Goal: Information Seeking & Learning: Learn about a topic

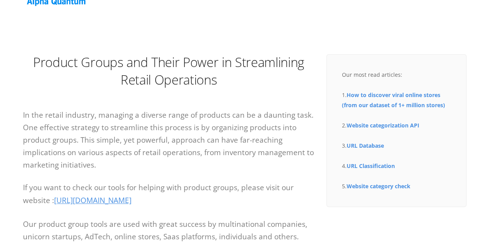
scroll to position [78, 0]
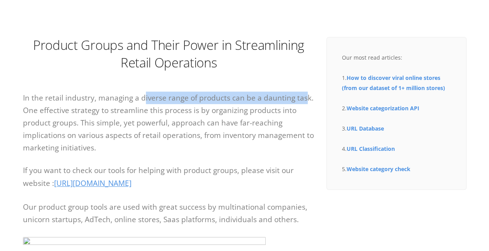
drag, startPoint x: 141, startPoint y: 95, endPoint x: 304, endPoint y: 97, distance: 162.8
click at [304, 97] on p "In the retail industry, managing a diverse range of products can be a daunting …" at bounding box center [169, 123] width 292 height 62
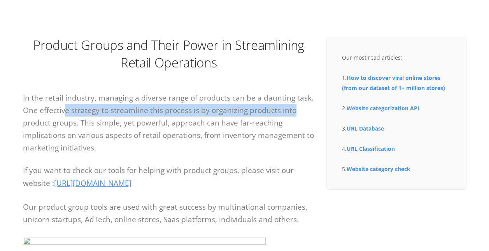
drag, startPoint x: 63, startPoint y: 109, endPoint x: 306, endPoint y: 113, distance: 243.4
click at [306, 113] on p "In the retail industry, managing a diverse range of products can be a daunting …" at bounding box center [169, 123] width 292 height 62
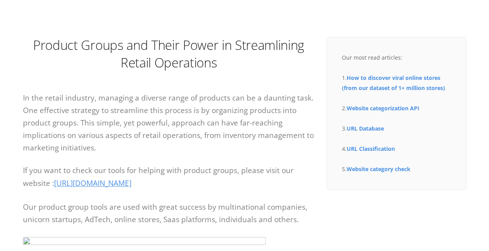
click at [64, 94] on p "In the retail industry, managing a diverse range of products can be a daunting …" at bounding box center [169, 123] width 292 height 62
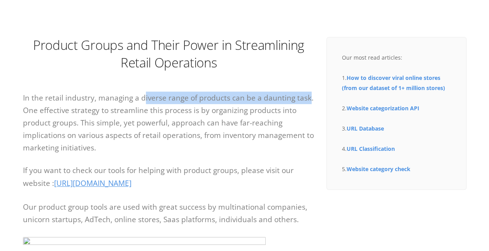
drag, startPoint x: 141, startPoint y: 94, endPoint x: 306, endPoint y: 103, distance: 165.4
click at [306, 103] on p "In the retail industry, managing a diverse range of products can be a daunting …" at bounding box center [169, 123] width 292 height 62
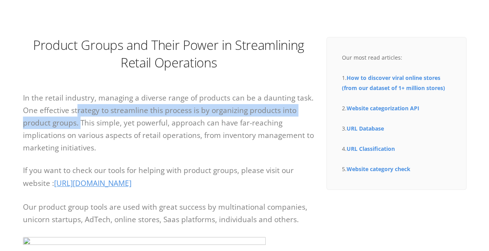
drag, startPoint x: 76, startPoint y: 114, endPoint x: 82, endPoint y: 122, distance: 10.6
click at [82, 122] on p "In the retail industry, managing a diverse range of products can be a daunting …" at bounding box center [169, 123] width 292 height 62
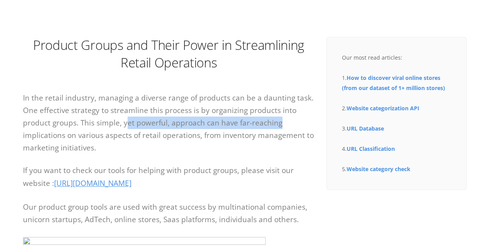
drag, startPoint x: 82, startPoint y: 122, endPoint x: 283, endPoint y: 126, distance: 201.8
click at [283, 126] on p "In the retail industry, managing a diverse range of products can be a daunting …" at bounding box center [169, 123] width 292 height 62
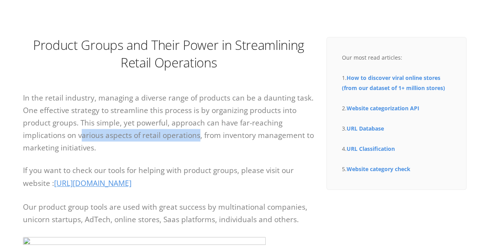
drag, startPoint x: 81, startPoint y: 137, endPoint x: 198, endPoint y: 136, distance: 116.8
click at [198, 136] on p "In the retail industry, managing a diverse range of products can be a daunting …" at bounding box center [169, 123] width 292 height 62
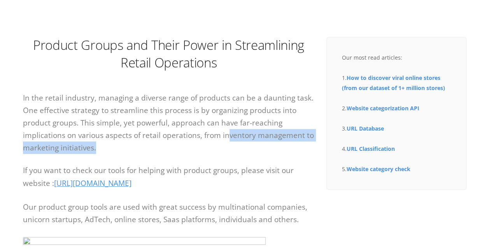
drag, startPoint x: 198, startPoint y: 136, endPoint x: 284, endPoint y: 144, distance: 86.4
click at [284, 144] on p "In the retail industry, managing a diverse range of products can be a daunting …" at bounding box center [169, 123] width 292 height 62
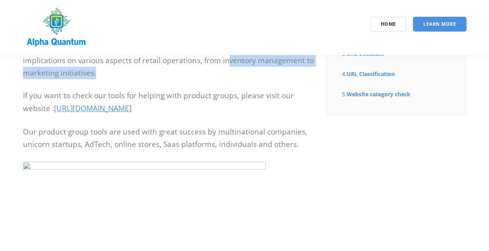
scroll to position [117, 0]
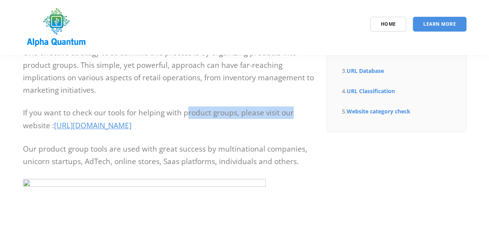
drag, startPoint x: 186, startPoint y: 111, endPoint x: 292, endPoint y: 118, distance: 106.5
click at [292, 118] on p "If you want to check our tools for helping with product groups, please visit ou…" at bounding box center [169, 119] width 292 height 26
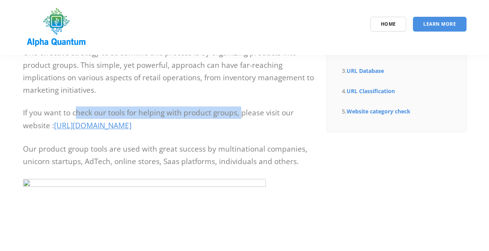
drag, startPoint x: 74, startPoint y: 111, endPoint x: 239, endPoint y: 117, distance: 165.2
click at [239, 117] on p "If you want to check our tools for helping with product groups, please visit ou…" at bounding box center [169, 119] width 292 height 26
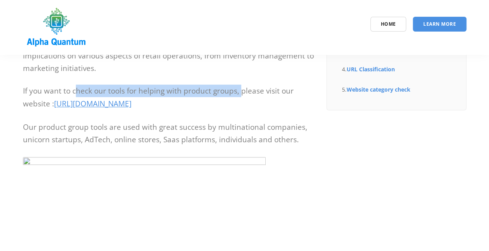
scroll to position [156, 0]
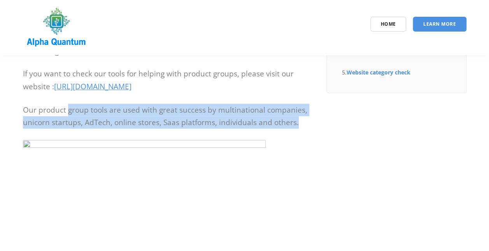
drag, startPoint x: 68, startPoint y: 109, endPoint x: 303, endPoint y: 134, distance: 237.0
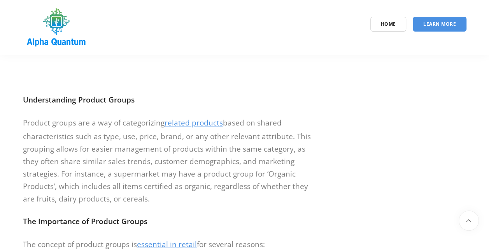
scroll to position [467, 0]
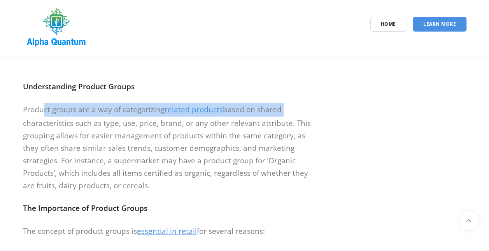
drag, startPoint x: 43, startPoint y: 110, endPoint x: 282, endPoint y: 113, distance: 239.1
click at [282, 113] on p "Product groups are a way of categorizing related products based on shared chara…" at bounding box center [169, 147] width 292 height 88
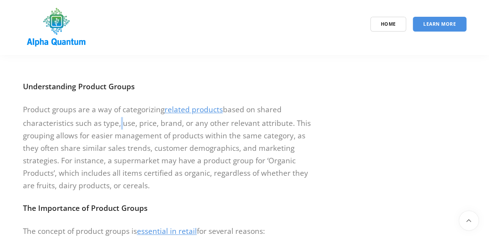
click at [120, 125] on p "Product groups are a way of categorizing related products based on shared chara…" at bounding box center [169, 147] width 292 height 88
drag, startPoint x: 120, startPoint y: 125, endPoint x: 149, endPoint y: 124, distance: 29.2
click at [149, 124] on p "Product groups are a way of categorizing related products based on shared chara…" at bounding box center [169, 147] width 292 height 88
drag, startPoint x: 149, startPoint y: 124, endPoint x: 194, endPoint y: 125, distance: 45.2
click at [191, 125] on p "Product groups are a way of categorizing related products based on shared chara…" at bounding box center [169, 147] width 292 height 88
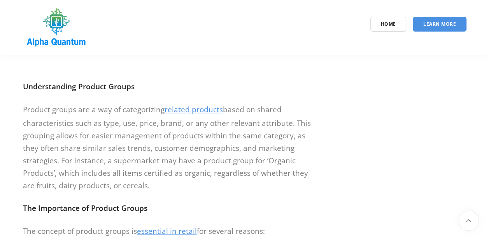
drag, startPoint x: 194, startPoint y: 125, endPoint x: 230, endPoint y: 123, distance: 36.2
click at [228, 123] on p "Product groups are a way of categorizing related products based on shared chara…" at bounding box center [169, 147] width 292 height 88
drag, startPoint x: 230, startPoint y: 123, endPoint x: 304, endPoint y: 125, distance: 73.6
click at [304, 125] on p "Product groups are a way of categorizing related products based on shared chara…" at bounding box center [169, 147] width 292 height 88
click at [62, 130] on p "Product groups are a way of categorizing related products based on shared chara…" at bounding box center [169, 147] width 292 height 88
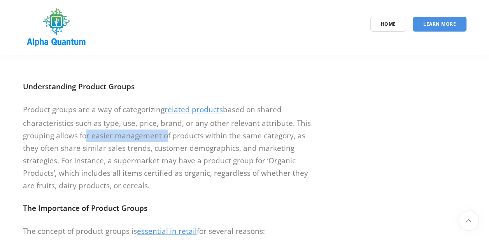
drag, startPoint x: 133, startPoint y: 133, endPoint x: 165, endPoint y: 133, distance: 31.9
click at [165, 133] on p "Product groups are a way of categorizing related products based on shared chara…" at bounding box center [169, 147] width 292 height 88
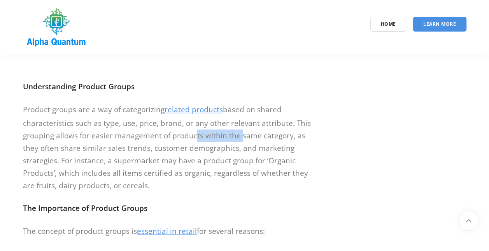
drag, startPoint x: 165, startPoint y: 133, endPoint x: 236, endPoint y: 135, distance: 70.5
click at [236, 135] on p "Product groups are a way of categorizing related products based on shared chara…" at bounding box center [169, 147] width 292 height 88
drag, startPoint x: 236, startPoint y: 135, endPoint x: 298, endPoint y: 137, distance: 62.4
click at [298, 137] on p "Product groups are a way of categorizing related products based on shared chara…" at bounding box center [169, 147] width 292 height 88
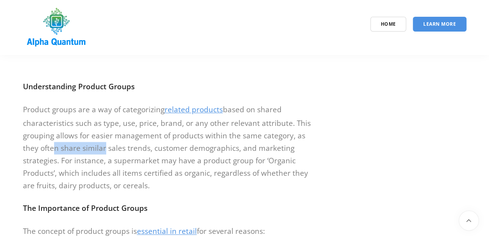
drag, startPoint x: 48, startPoint y: 150, endPoint x: 115, endPoint y: 153, distance: 67.1
click at [114, 153] on p "Product groups are a way of categorizing related products based on shared chara…" at bounding box center [169, 147] width 292 height 88
drag, startPoint x: 115, startPoint y: 153, endPoint x: 176, endPoint y: 150, distance: 60.4
click at [173, 150] on p "Product groups are a way of categorizing related products based on shared chara…" at bounding box center [169, 147] width 292 height 88
drag, startPoint x: 176, startPoint y: 150, endPoint x: 220, endPoint y: 153, distance: 44.9
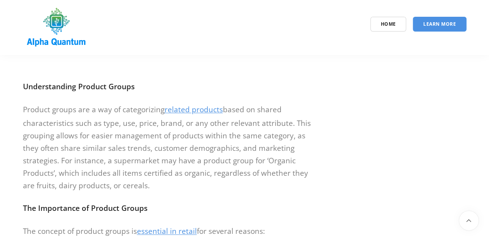
click at [220, 153] on p "Product groups are a way of categorizing related products based on shared chara…" at bounding box center [169, 147] width 292 height 88
drag, startPoint x: 267, startPoint y: 147, endPoint x: 305, endPoint y: 150, distance: 38.6
click at [305, 150] on p "Product groups are a way of categorizing related products based on shared chara…" at bounding box center [169, 147] width 292 height 88
drag, startPoint x: 65, startPoint y: 158, endPoint x: 92, endPoint y: 160, distance: 27.3
click at [92, 160] on p "Product groups are a way of categorizing related products based on shared chara…" at bounding box center [169, 147] width 292 height 88
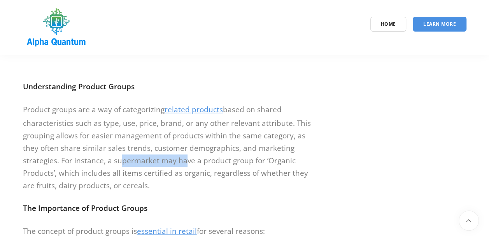
drag, startPoint x: 92, startPoint y: 160, endPoint x: 178, endPoint y: 159, distance: 86.5
click at [178, 159] on p "Product groups are a way of categorizing related products based on shared chara…" at bounding box center [169, 147] width 292 height 88
drag, startPoint x: 178, startPoint y: 159, endPoint x: 256, endPoint y: 162, distance: 77.9
click at [256, 162] on p "Product groups are a way of categorizing related products based on shared chara…" at bounding box center [169, 147] width 292 height 88
drag, startPoint x: 256, startPoint y: 162, endPoint x: 302, endPoint y: 163, distance: 45.6
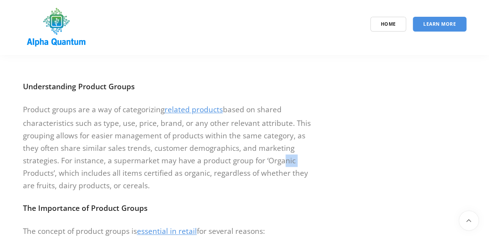
click at [302, 163] on p "Product groups are a way of categorizing related products based on shared chara…" at bounding box center [169, 147] width 292 height 88
drag, startPoint x: 17, startPoint y: 173, endPoint x: 68, endPoint y: 172, distance: 51.0
drag, startPoint x: 68, startPoint y: 172, endPoint x: 176, endPoint y: 172, distance: 107.5
click at [176, 172] on p "Product groups are a way of categorizing related products based on shared chara…" at bounding box center [169, 147] width 292 height 88
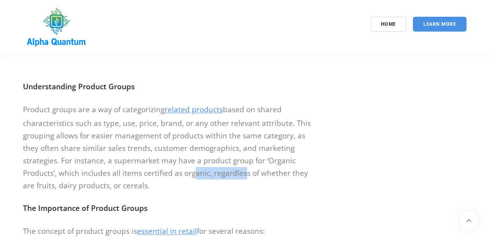
drag, startPoint x: 176, startPoint y: 172, endPoint x: 244, endPoint y: 171, distance: 68.2
click at [244, 171] on p "Product groups are a way of categorizing related products based on shared chara…" at bounding box center [169, 147] width 292 height 88
drag, startPoint x: 244, startPoint y: 171, endPoint x: 303, endPoint y: 171, distance: 59.2
click at [302, 171] on p "Product groups are a way of categorizing related products based on shared chara…" at bounding box center [169, 147] width 292 height 88
drag, startPoint x: 23, startPoint y: 186, endPoint x: 151, endPoint y: 190, distance: 128.2
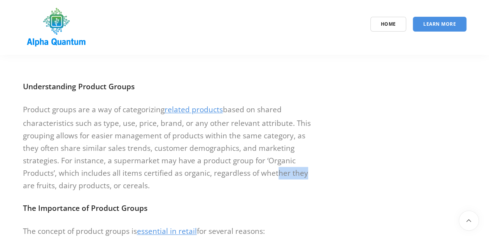
click at [151, 190] on p "Product groups are a way of categorizing related products based on shared chara…" at bounding box center [169, 147] width 292 height 88
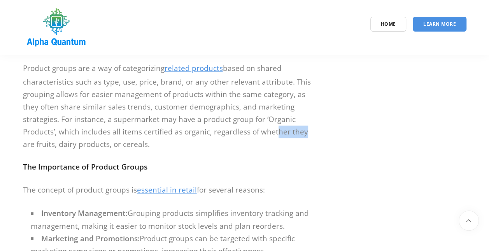
scroll to position [545, 0]
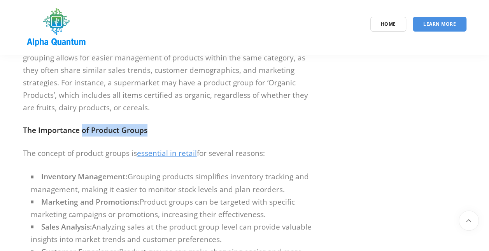
drag, startPoint x: 81, startPoint y: 125, endPoint x: 174, endPoint y: 130, distance: 93.6
click at [174, 130] on p "The Importance of Product Groups" at bounding box center [169, 130] width 292 height 12
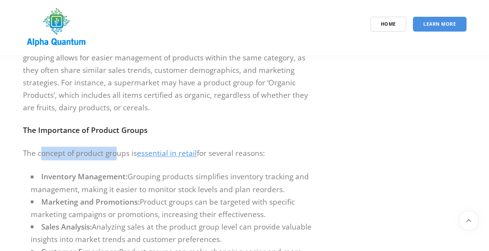
drag, startPoint x: 41, startPoint y: 154, endPoint x: 115, endPoint y: 155, distance: 74.0
click at [115, 155] on p "The concept of product groups is essential in retail for several reasons:" at bounding box center [169, 153] width 292 height 14
drag, startPoint x: 115, startPoint y: 155, endPoint x: 276, endPoint y: 153, distance: 160.5
click at [276, 153] on p "The concept of product groups is essential in retail for several reasons:" at bounding box center [169, 153] width 292 height 14
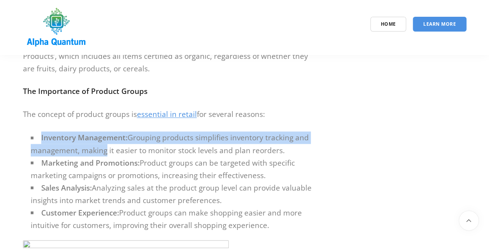
drag, startPoint x: 40, startPoint y: 142, endPoint x: 104, endPoint y: 144, distance: 63.1
click at [104, 144] on li "Inventory Management: Grouping products simplifies inventory tracking and manag…" at bounding box center [173, 143] width 284 height 25
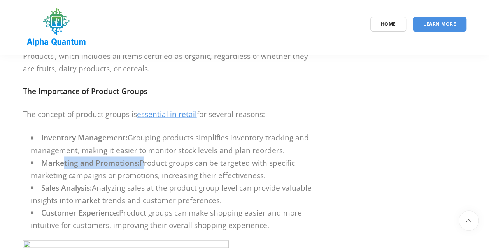
drag, startPoint x: 104, startPoint y: 144, endPoint x: 142, endPoint y: 167, distance: 44.1
click at [142, 167] on li "Marketing and Promotions: Product groups can be targeted with specific marketin…" at bounding box center [173, 168] width 284 height 25
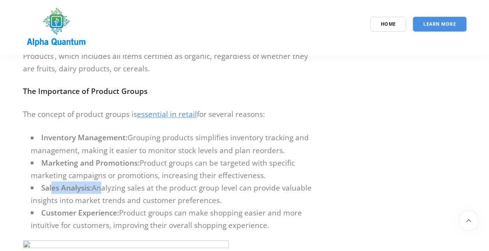
drag
click at [100, 187] on li "Sales Analysis: Analyzing sales at the product group level can provide valuable…" at bounding box center [173, 193] width 284 height 25
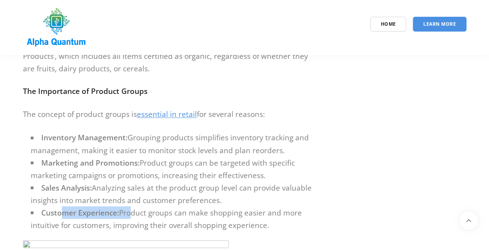
click at [133, 211] on li "Customer Experience: Product groups can make shopping easier and more intuitive…" at bounding box center [173, 218] width 284 height 25
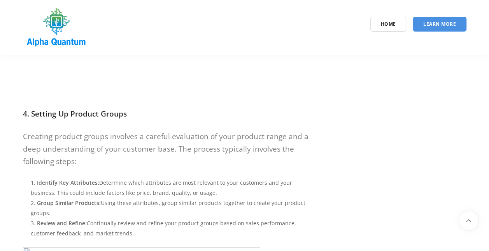
scroll to position [935, 0]
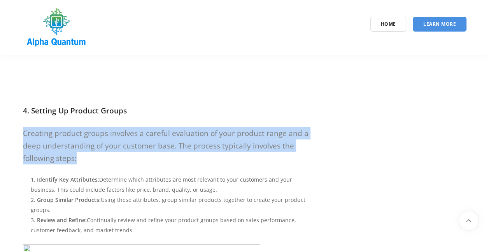
drag, startPoint x: 23, startPoint y: 134, endPoint x: 292, endPoint y: 157, distance: 270.1
click at [292, 157] on p "Creating product groups involves a careful evaluation of your product range and…" at bounding box center [169, 145] width 292 height 37
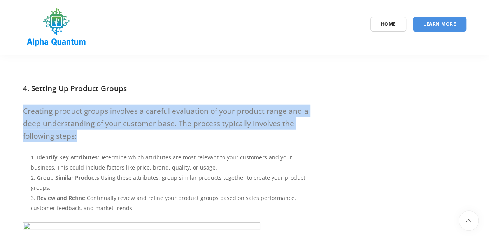
scroll to position [974, 0]
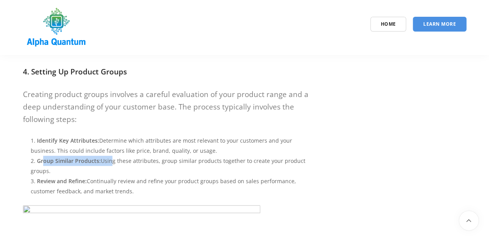
click at [108, 164] on li "Group Similar Products: Using these attributes, group similar products together…" at bounding box center [173, 166] width 284 height 20
click at [87, 180] on li "Review and Refine: Continually review and refine your product groups based on s…" at bounding box center [173, 186] width 284 height 20
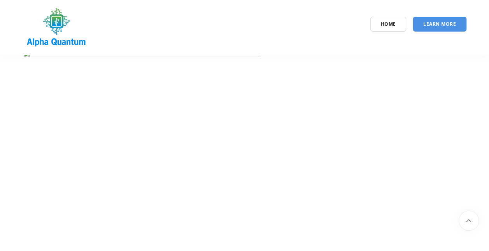
scroll to position [1051, 0]
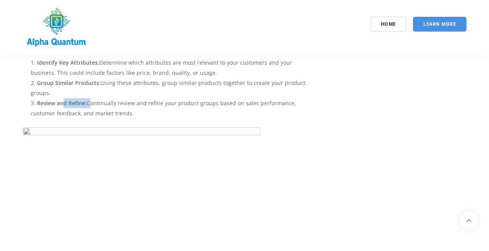
click at [25, 130] on img at bounding box center [142, 245] width 238 height 238
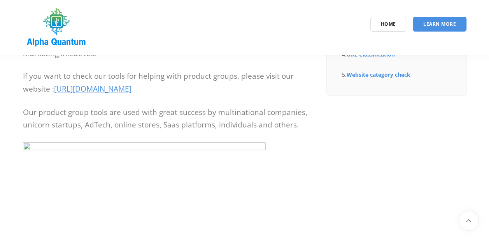
scroll to position [74, 0]
